Goal: Task Accomplishment & Management: Manage account settings

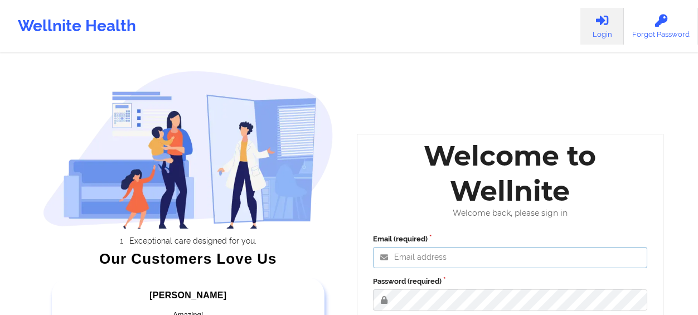
click at [459, 261] on input "Email (required)" at bounding box center [510, 257] width 274 height 21
type input "LCalderonLMSW@gmail.com"
click at [591, 35] on link "Login" at bounding box center [601, 26] width 43 height 37
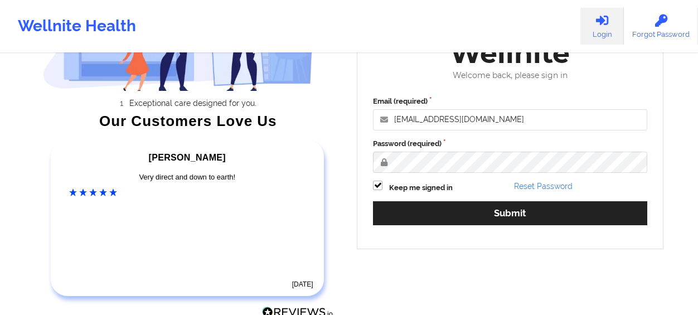
scroll to position [139, 0]
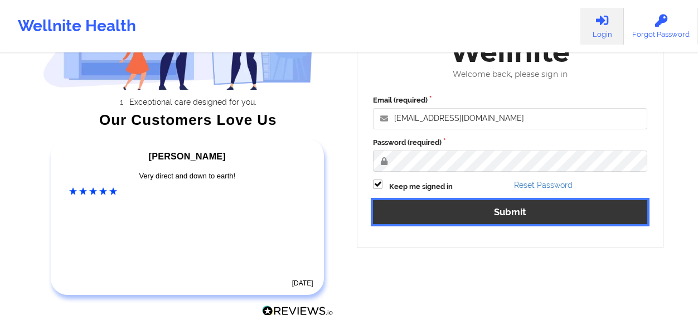
click at [586, 212] on button "Submit" at bounding box center [510, 212] width 274 height 24
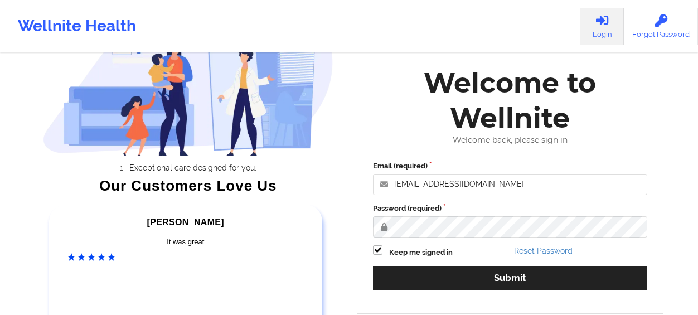
scroll to position [72, 0]
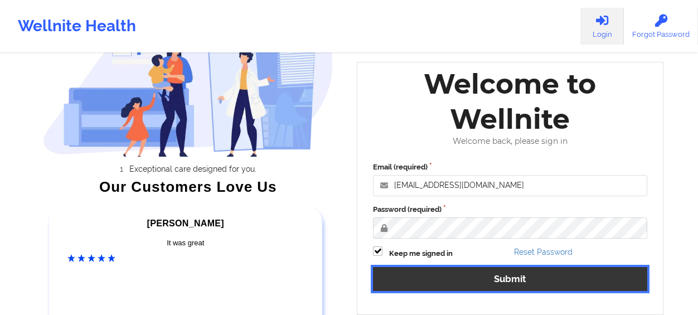
click at [533, 275] on button "Submit" at bounding box center [510, 279] width 274 height 24
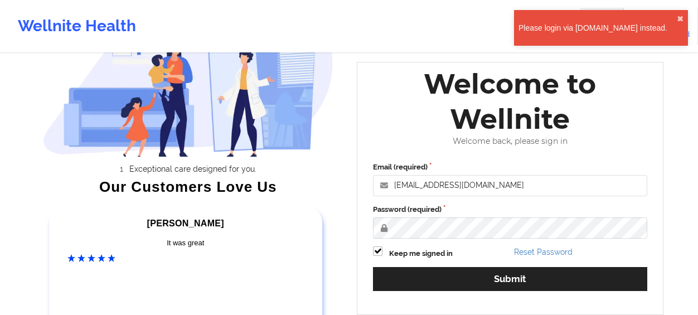
click at [616, 28] on div "Please login via [DOMAIN_NAME] instead." at bounding box center [597, 27] width 158 height 11
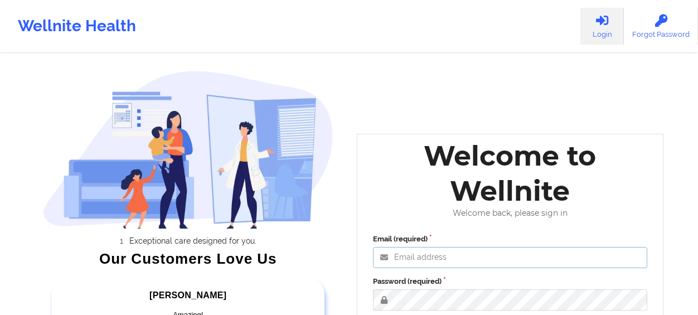
click at [422, 252] on input "Email (required)" at bounding box center [510, 257] width 274 height 21
type input "LCalderonLMSW@gmail.com"
click at [579, 227] on div "Email (required) LCalderonLMSW@gmail.com Password (required) Keep me signed in …" at bounding box center [510, 302] width 290 height 153
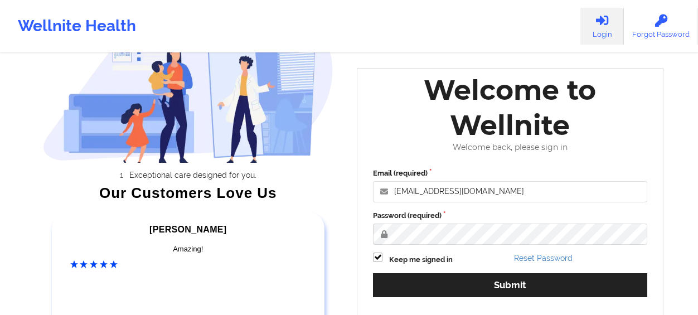
scroll to position [67, 0]
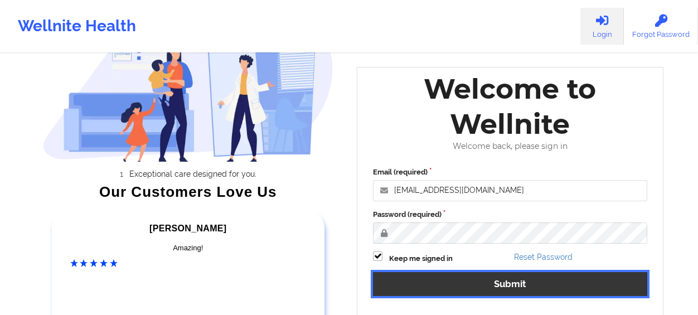
click at [537, 280] on button "Submit" at bounding box center [510, 284] width 274 height 24
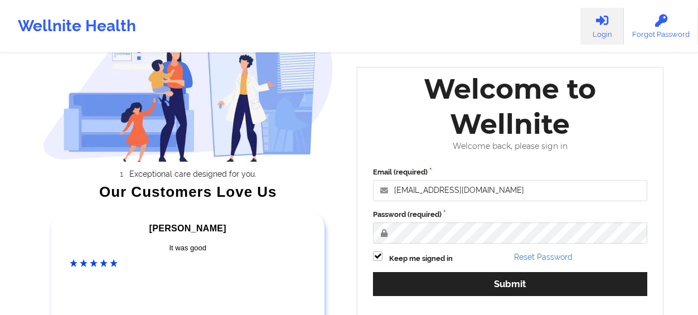
click at [638, 153] on div "Welcome to Wellnite Welcome back, please sign in Email (required) LCalderonLMSW…" at bounding box center [510, 193] width 306 height 253
click at [546, 254] on link "Reset Password" at bounding box center [543, 256] width 59 height 9
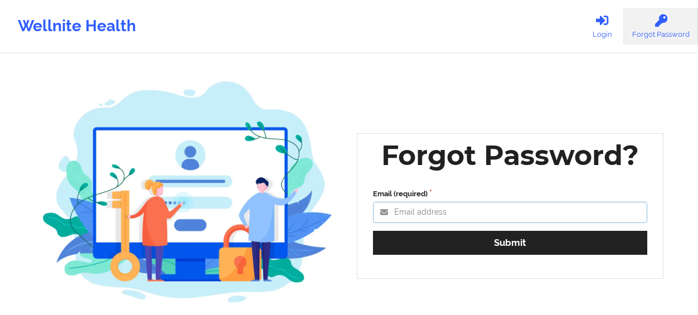
click at [504, 215] on input "Email (required)" at bounding box center [510, 212] width 274 height 21
type input "LCalderonLMSW@gmail.com"
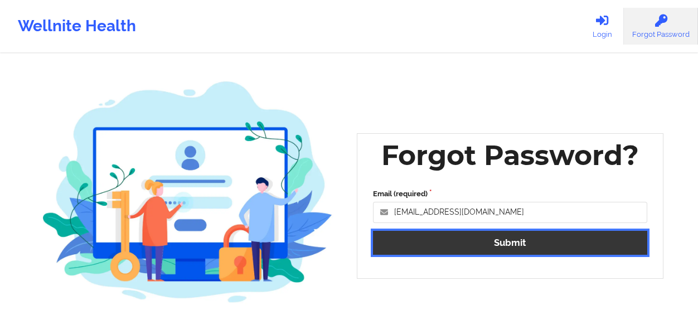
click at [479, 242] on button "Submit" at bounding box center [510, 243] width 274 height 24
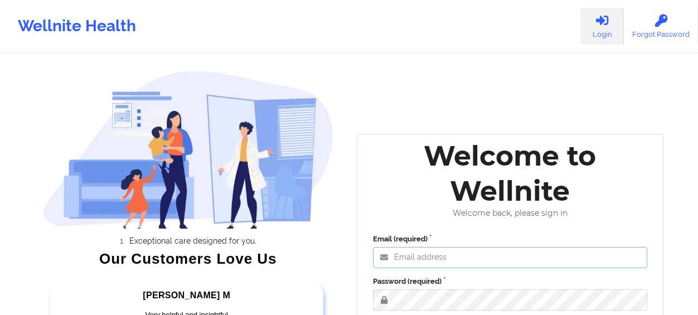
click at [476, 252] on input "Email (required)" at bounding box center [510, 257] width 274 height 21
type input "LCalderonLMSW@gmail.com"
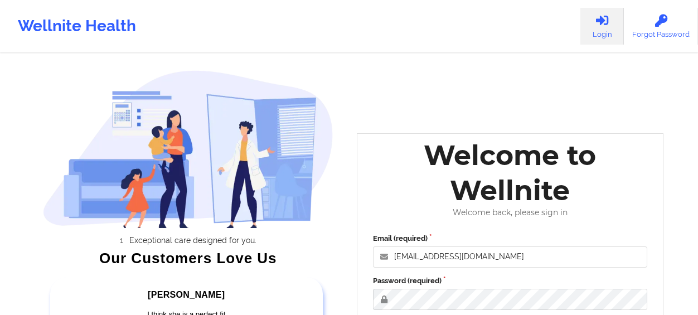
drag, startPoint x: 637, startPoint y: 286, endPoint x: 559, endPoint y: 273, distance: 78.6
click at [559, 273] on div "Email (required) LCalderonLMSW@gmail.com Password (required) Keep me signed in …" at bounding box center [510, 301] width 290 height 153
click at [650, 280] on div "Email (required) LCalderonLMSW@gmail.com Password (required) Keep me signed in …" at bounding box center [510, 301] width 290 height 153
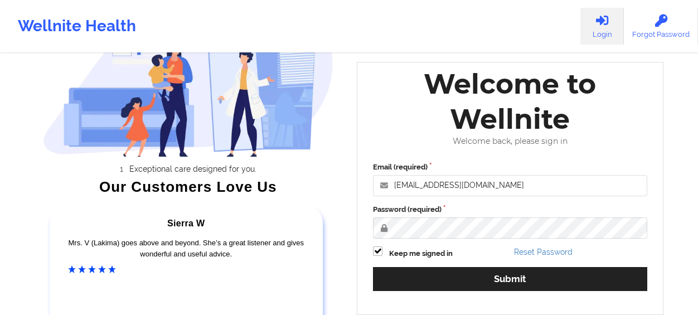
scroll to position [90, 0]
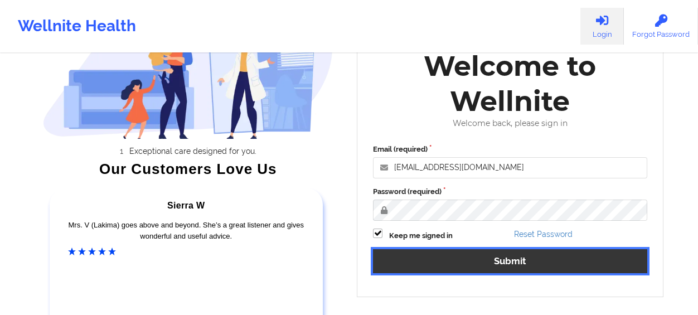
click at [580, 265] on button "Submit" at bounding box center [510, 261] width 274 height 24
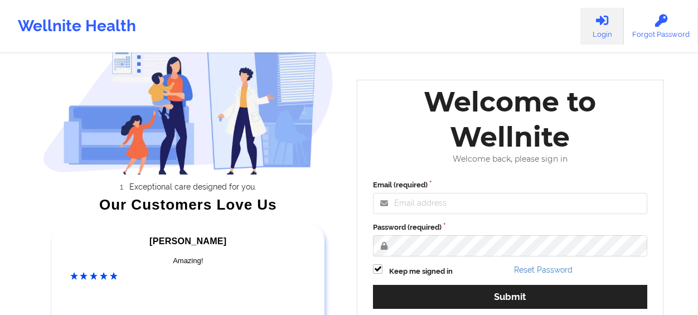
scroll to position [27, 0]
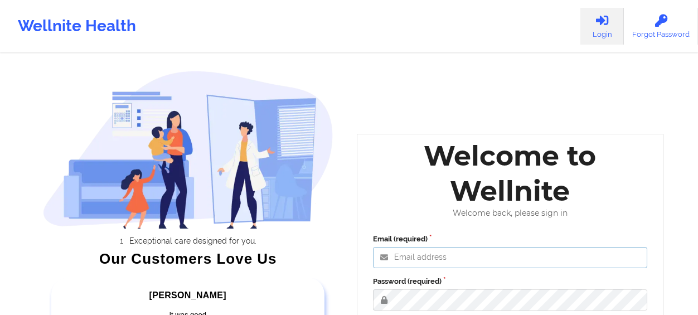
click at [433, 257] on input "Email (required)" at bounding box center [510, 257] width 274 height 21
type input "[EMAIL_ADDRESS][DOMAIN_NAME]"
click at [653, 299] on div "Email (required) [EMAIL_ADDRESS][DOMAIN_NAME] Password (required) Keep me signe…" at bounding box center [510, 302] width 290 height 153
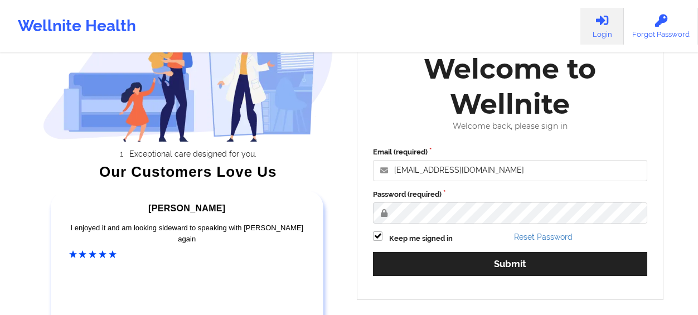
scroll to position [89, 0]
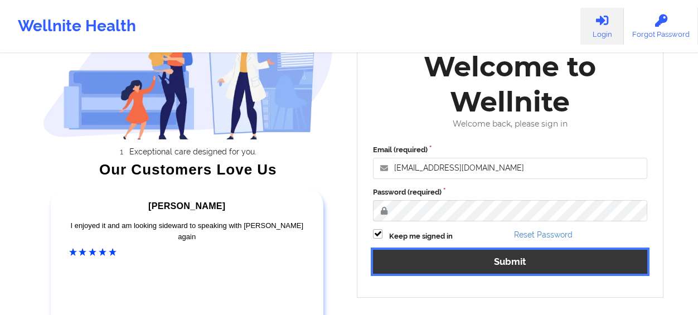
click at [577, 266] on button "Submit" at bounding box center [510, 262] width 274 height 24
